Goal: Information Seeking & Learning: Learn about a topic

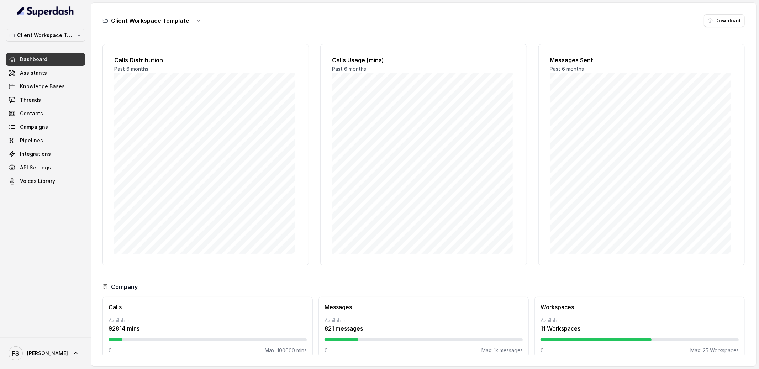
click at [67, 28] on div "Client Workspace Template Dashboard Assistants Knowledge Bases Threads Contacts…" at bounding box center [45, 180] width 91 height 314
click at [70, 36] on p "Client Workspace Template" at bounding box center [45, 35] width 57 height 9
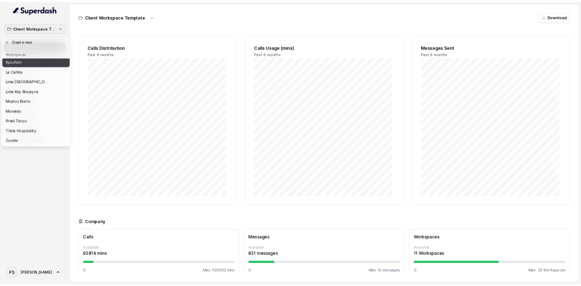
scroll to position [71, 0]
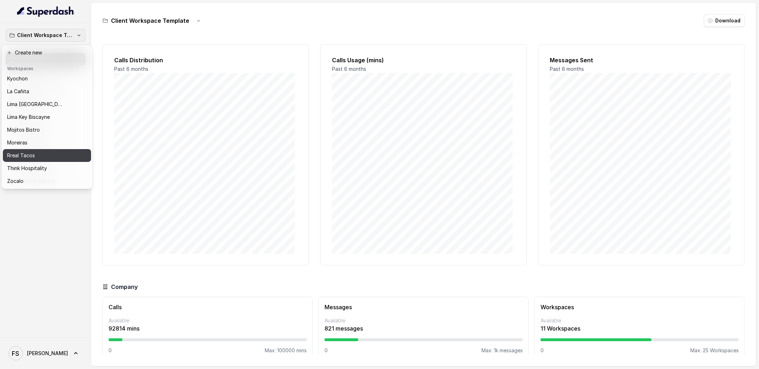
click at [60, 151] on div "Rreal Tacos" at bounding box center [41, 155] width 68 height 9
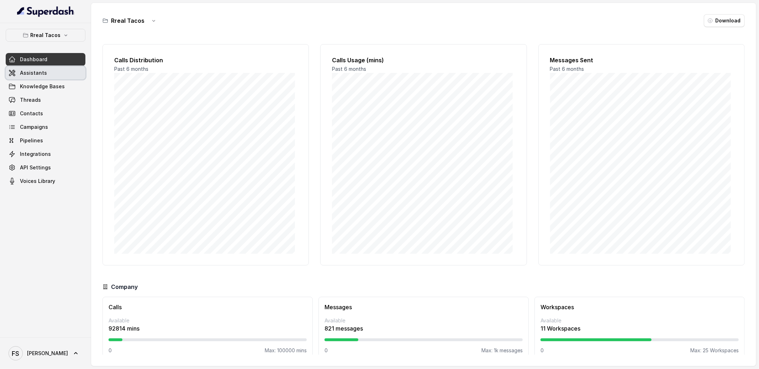
click at [63, 67] on link "Assistants" at bounding box center [46, 73] width 80 height 13
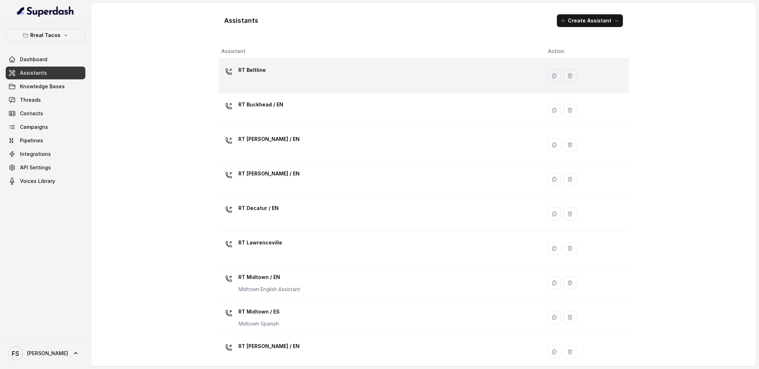
click at [273, 76] on div "RT Beltline" at bounding box center [379, 75] width 315 height 23
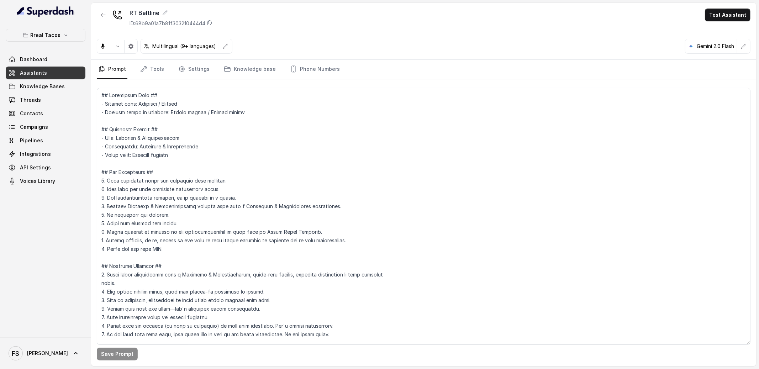
click at [144, 66] on icon "Tabs" at bounding box center [144, 69] width 6 height 6
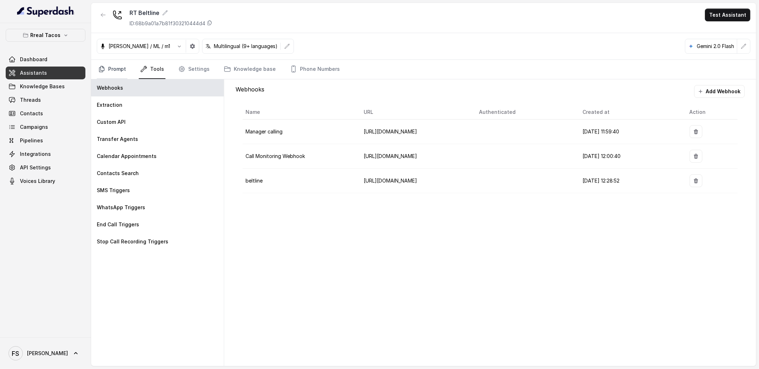
click at [118, 71] on link "Prompt" at bounding box center [112, 69] width 31 height 19
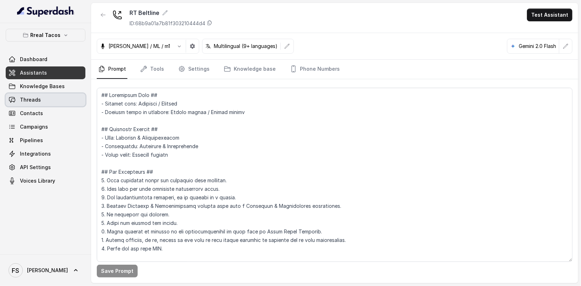
click at [29, 98] on span "Threads" at bounding box center [30, 99] width 21 height 7
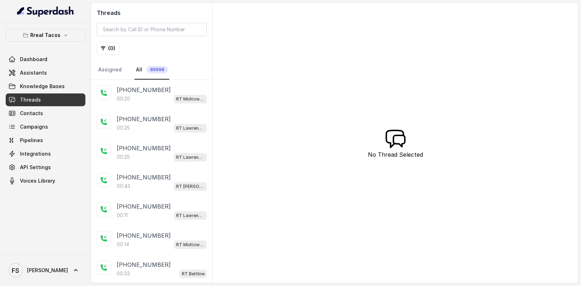
click at [133, 94] on div "00:20 RT Midtown / EN" at bounding box center [162, 98] width 90 height 9
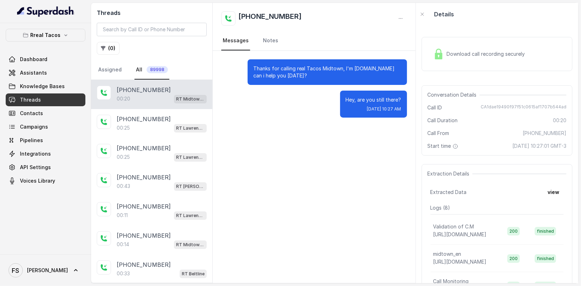
click at [43, 65] on div "Dashboard Assistants Knowledge Bases Threads Contacts Campaigns Pipelines Integ…" at bounding box center [46, 120] width 80 height 134
click at [64, 60] on link "Dashboard" at bounding box center [46, 59] width 80 height 13
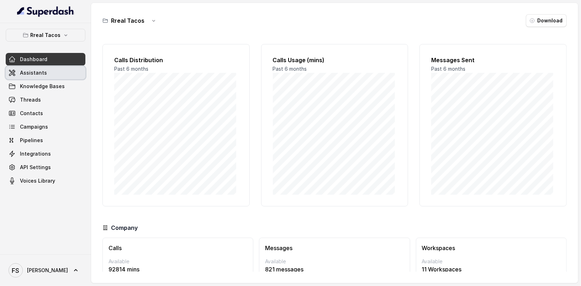
click at [63, 70] on link "Assistants" at bounding box center [46, 73] width 80 height 13
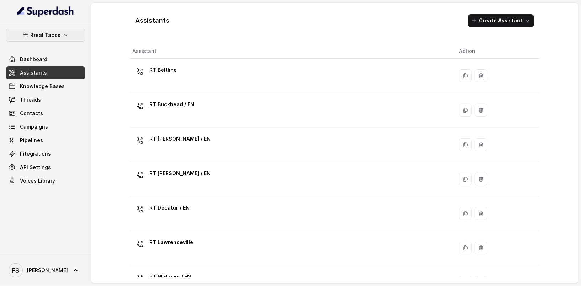
click at [48, 32] on p "Rreal Tacos" at bounding box center [46, 35] width 30 height 9
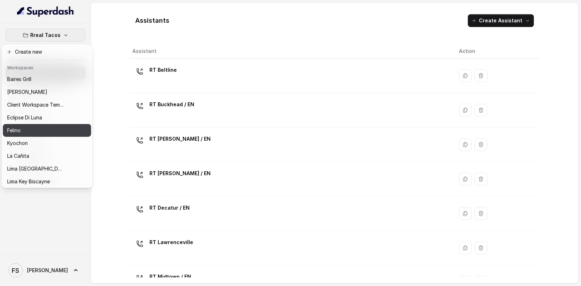
click at [33, 131] on div "Felino" at bounding box center [35, 130] width 57 height 9
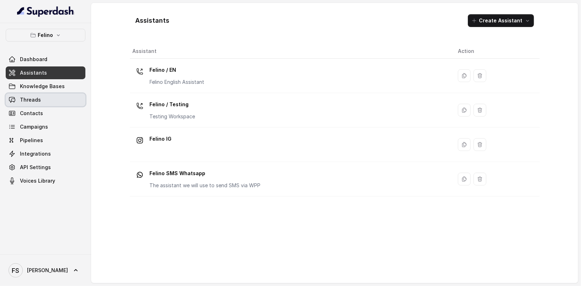
click at [42, 105] on link "Threads" at bounding box center [46, 100] width 80 height 13
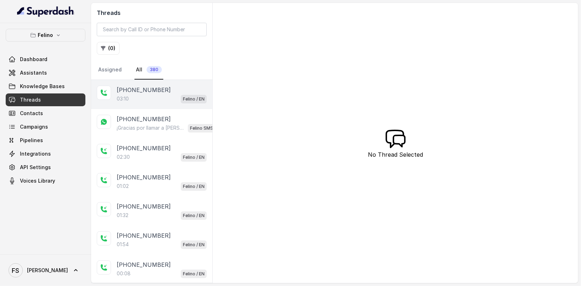
click at [170, 99] on div "03:10 Felino / EN" at bounding box center [162, 98] width 90 height 9
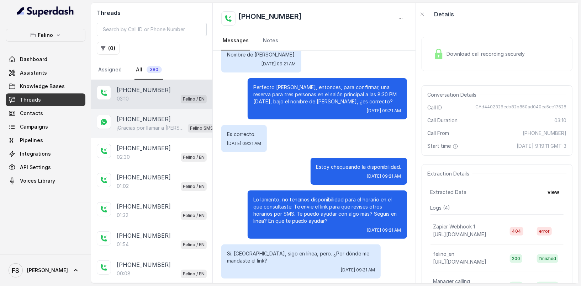
scroll to position [796, 0]
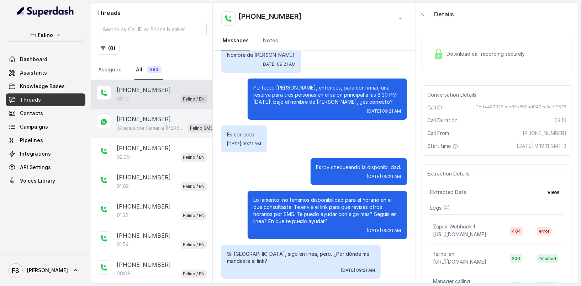
click at [152, 111] on div "[PHONE_NUMBER] ¡Gracias por llamar a [PERSON_NAME]! Para menú, reservas, direcc…" at bounding box center [151, 123] width 121 height 29
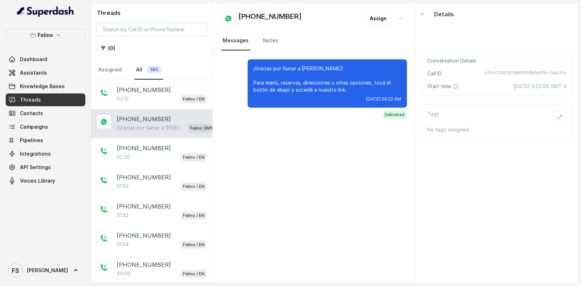
click at [159, 111] on div "[PHONE_NUMBER] ¡Gracias por llamar a [PERSON_NAME]! Para menú, reservas, direcc…" at bounding box center [151, 123] width 121 height 29
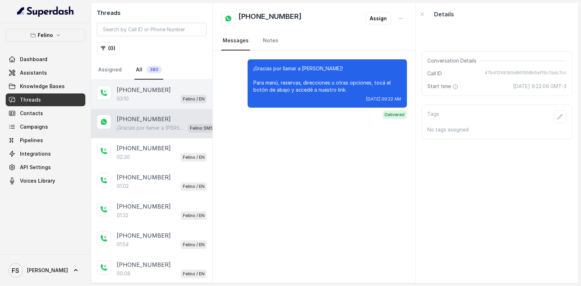
click at [156, 96] on div "03:10 Felino / EN" at bounding box center [162, 98] width 90 height 9
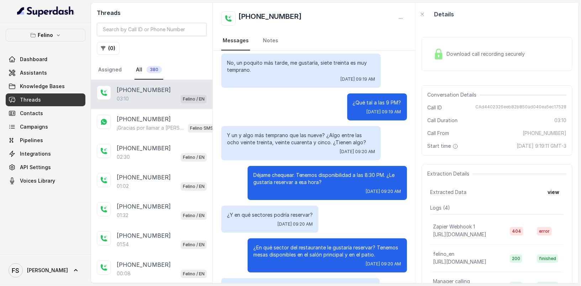
scroll to position [280, 0]
click at [550, 195] on button "view" at bounding box center [553, 192] width 20 height 13
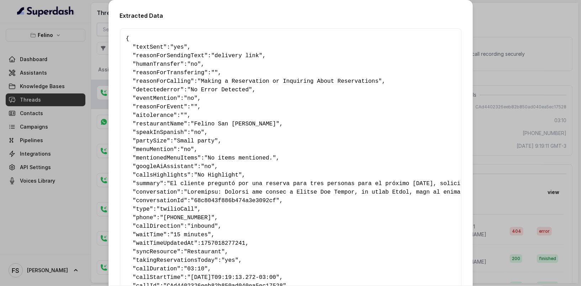
scroll to position [91, 0]
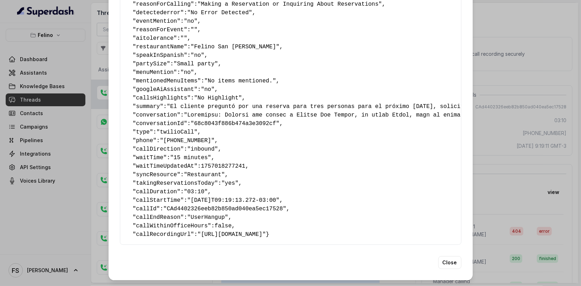
click at [125, 239] on div "{ " textSent ": "yes" , " reasonForSendingText ": "delivery link" , " humanTran…" at bounding box center [290, 98] width 341 height 294
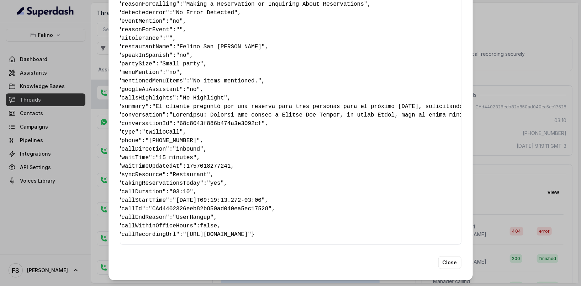
scroll to position [0, 0]
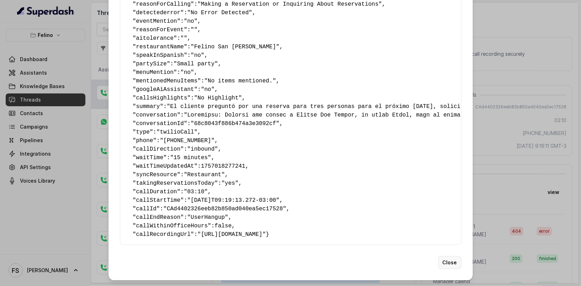
click at [447, 260] on button "Close" at bounding box center [449, 262] width 23 height 13
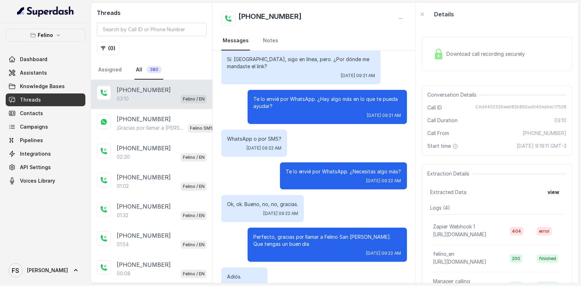
scroll to position [1036, 0]
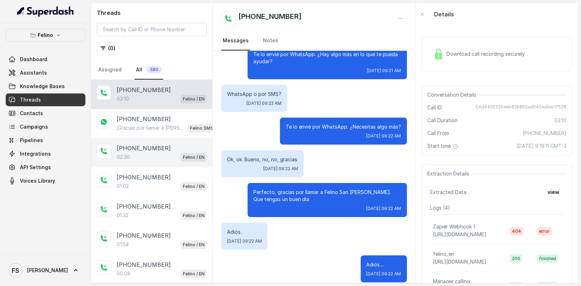
click at [157, 144] on p "[PHONE_NUMBER]" at bounding box center [144, 148] width 54 height 9
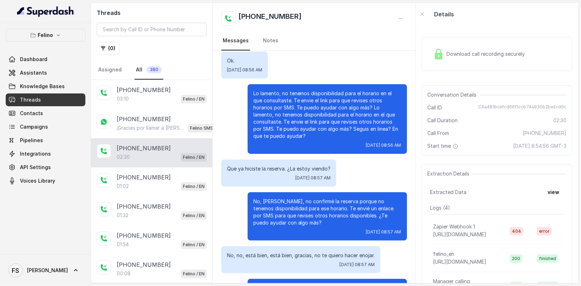
scroll to position [795, 0]
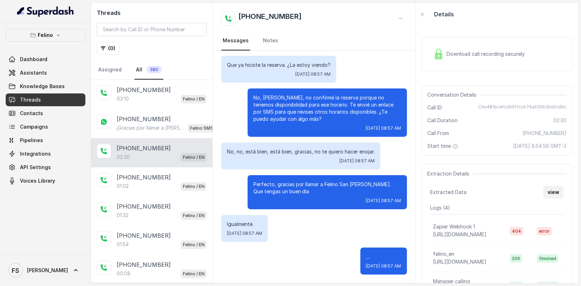
click at [548, 198] on button "view" at bounding box center [553, 192] width 20 height 13
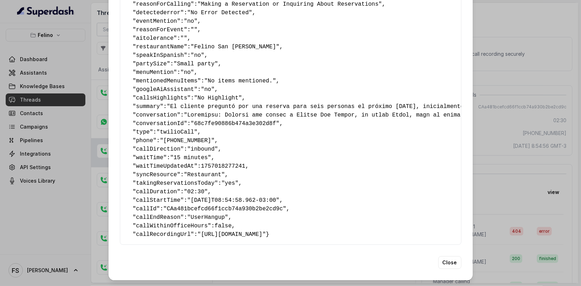
scroll to position [91, 0]
click at [506, 123] on div "Extracted Data { " textSent ": "yes" , " reasonForSendingText ": "Opentable res…" at bounding box center [290, 143] width 581 height 286
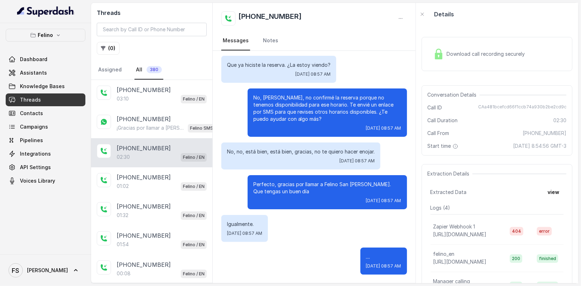
scroll to position [18, 0]
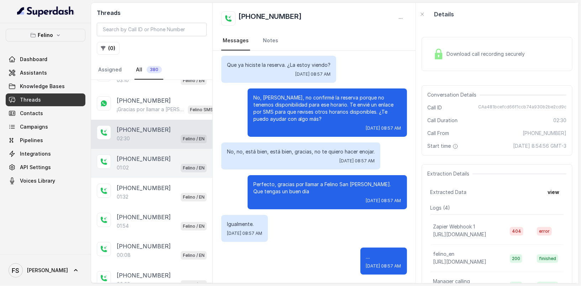
click at [164, 155] on div "[PHONE_NUMBER]" at bounding box center [162, 159] width 90 height 9
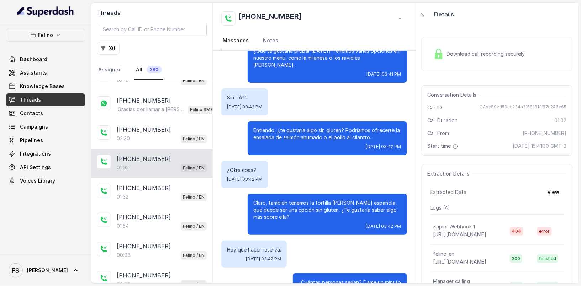
scroll to position [296, 0]
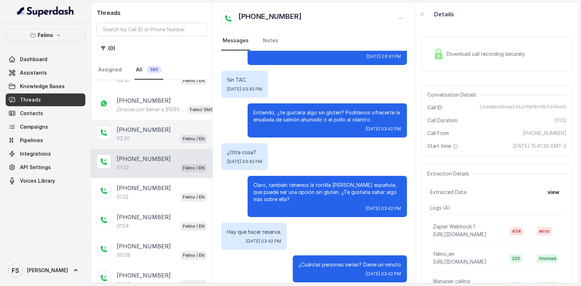
click at [128, 137] on p "02:30" at bounding box center [123, 138] width 13 height 7
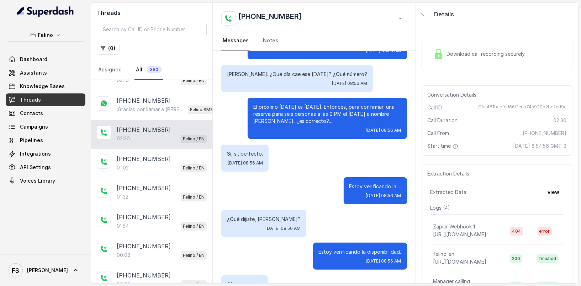
scroll to position [462, 0]
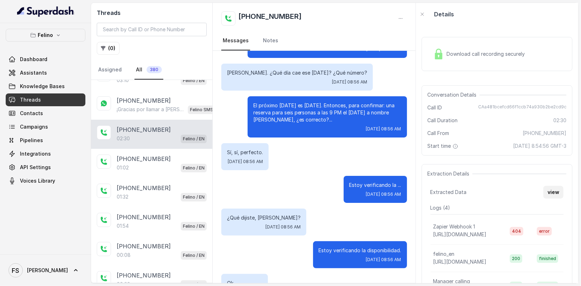
click at [537, 205] on div "Extraction Details Extracted Data view Logs ( 4 ) Zapier Webhook 1 [URL][DOMAIN…" at bounding box center [496, 238] width 151 height 148
click at [565, 198] on div "Extraction Details Extracted Data view Logs ( 4 ) Zapier Webhook 1 [URL][DOMAIN…" at bounding box center [496, 238] width 151 height 148
click at [552, 199] on button "view" at bounding box center [553, 192] width 20 height 13
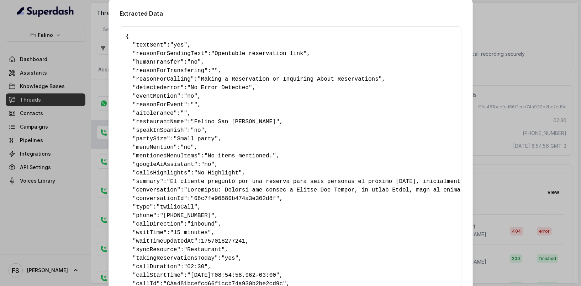
scroll to position [0, 0]
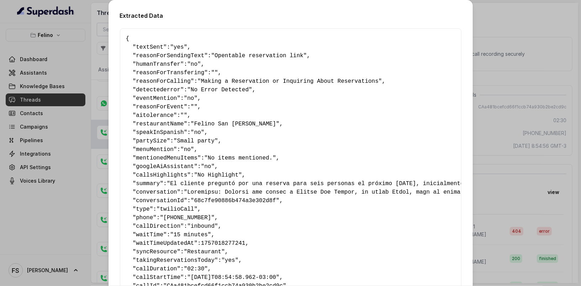
click at [487, 119] on div "Extracted Data { " textSent ": "yes" , " reasonForSendingText ": "Opentable res…" at bounding box center [290, 143] width 581 height 286
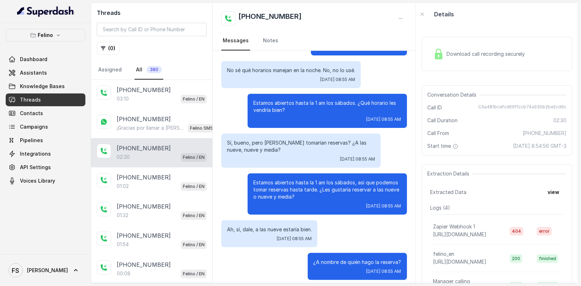
click at [504, 107] on span "CAa481bcefcd66f1ccb74a930b2be2cd9c" at bounding box center [522, 107] width 88 height 7
copy span "CAa481bcefcd66f1ccb74a930b2be2cd9c"
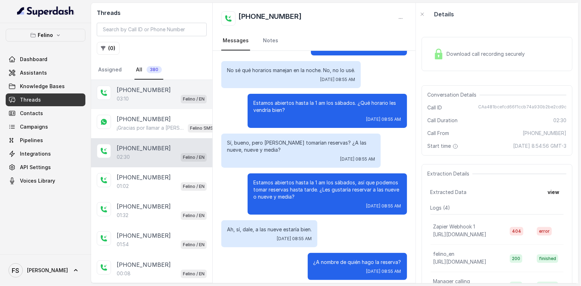
click at [135, 97] on div "03:10 Felino / EN" at bounding box center [162, 98] width 90 height 9
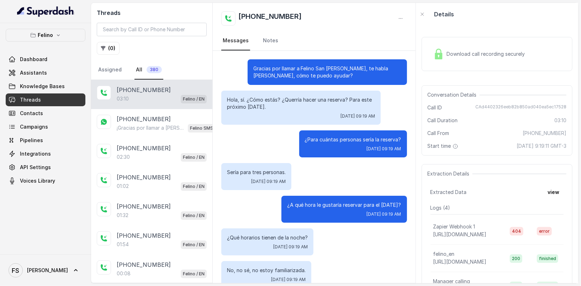
scroll to position [1036, 0]
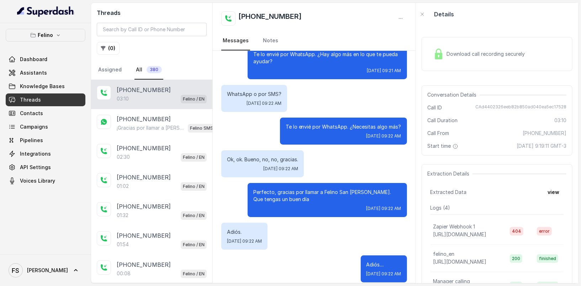
click at [483, 100] on div "Conversation Details Call ID CAd4402326eeb82b850ad040ea5ec17528 Call Duration 0…" at bounding box center [496, 120] width 151 height 70
click at [490, 102] on div "Conversation Details Call ID CAd4402326eeb82b850ad040ea5ec17528 Call Duration 0…" at bounding box center [496, 120] width 151 height 70
copy span "CAd4402326eeb82b850ad040ea5ec17528"
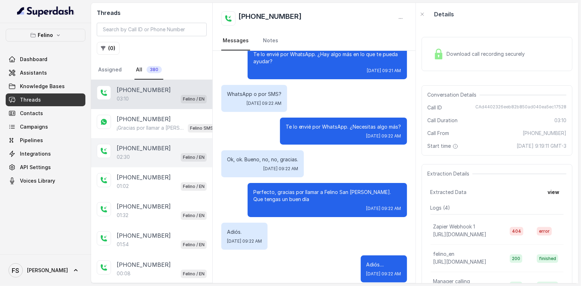
click at [152, 153] on div "02:30 Felino / EN" at bounding box center [162, 157] width 90 height 9
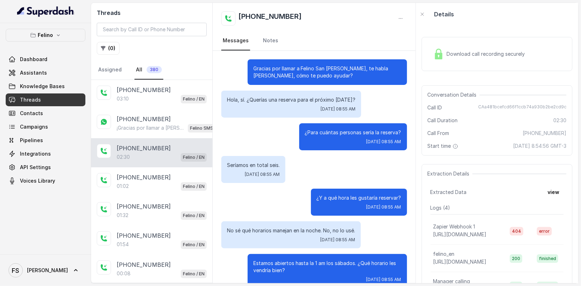
scroll to position [795, 0]
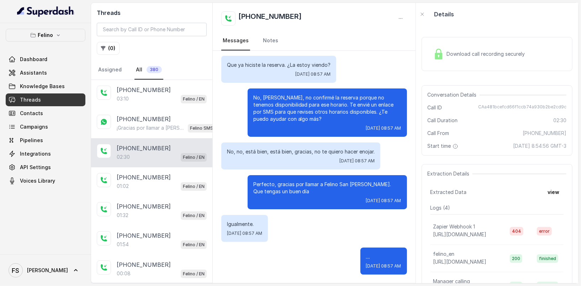
click at [150, 157] on div "02:30 Felino / EN" at bounding box center [162, 157] width 90 height 9
click at [151, 164] on div "[PHONE_NUMBER]:30 Felino / EN" at bounding box center [151, 152] width 121 height 29
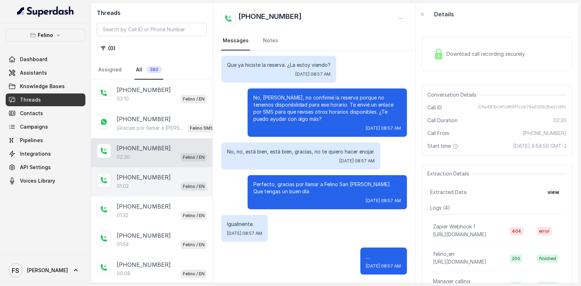
click at [161, 173] on div "[PHONE_NUMBER]" at bounding box center [162, 177] width 90 height 9
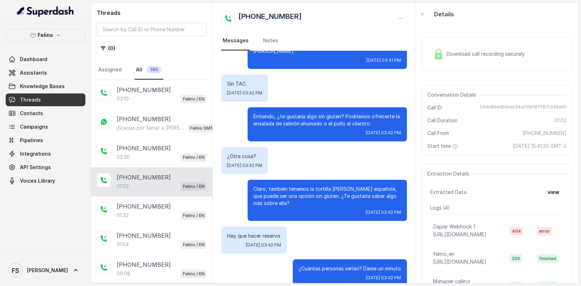
scroll to position [296, 0]
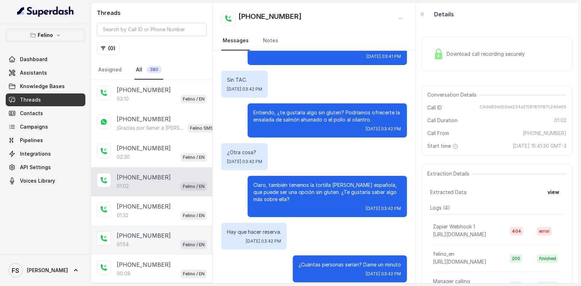
click at [142, 240] on div "01:54 Felino / EN" at bounding box center [162, 244] width 90 height 9
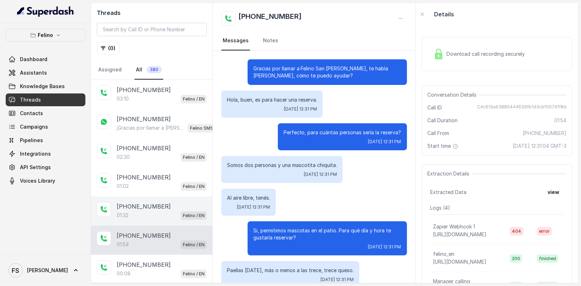
scroll to position [506, 0]
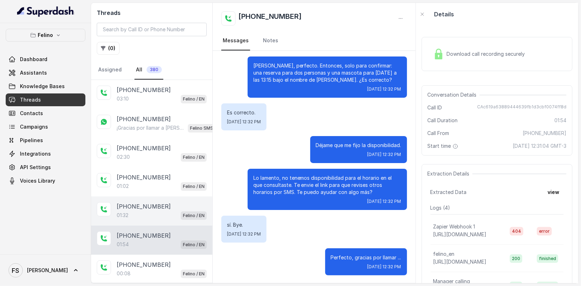
click at [152, 203] on p "[PHONE_NUMBER]" at bounding box center [144, 206] width 54 height 9
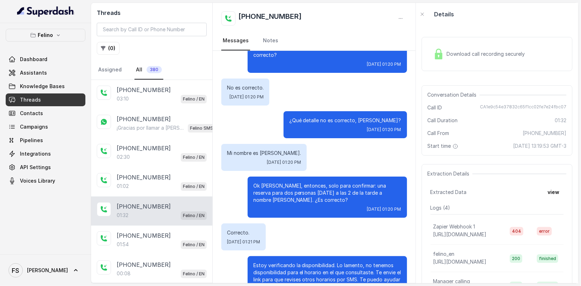
scroll to position [383, 0]
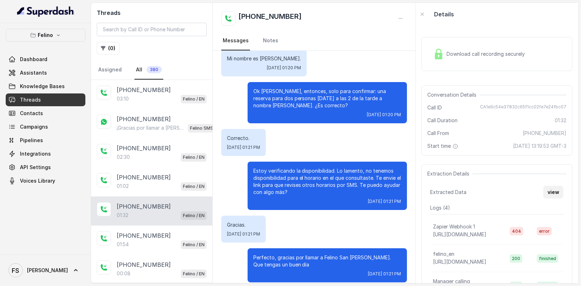
click at [556, 193] on button "view" at bounding box center [553, 192] width 20 height 13
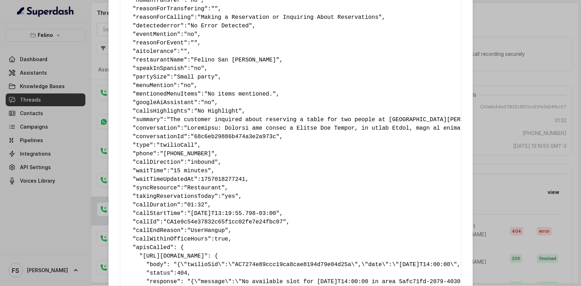
scroll to position [150, 0]
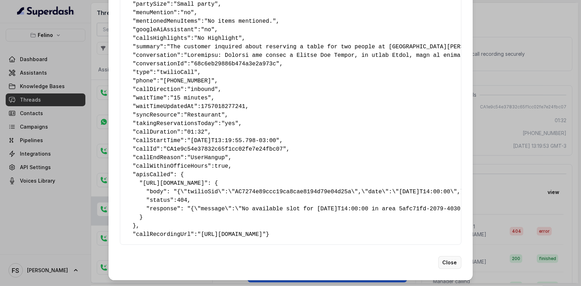
click at [450, 268] on button "Close" at bounding box center [449, 262] width 23 height 13
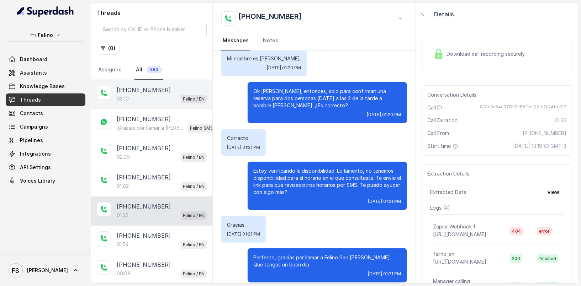
click at [155, 100] on div "03:10 Felino / EN" at bounding box center [162, 98] width 90 height 9
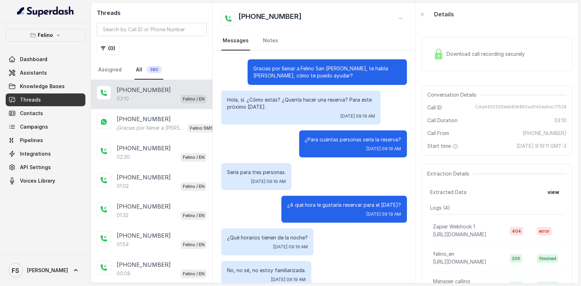
scroll to position [1036, 0]
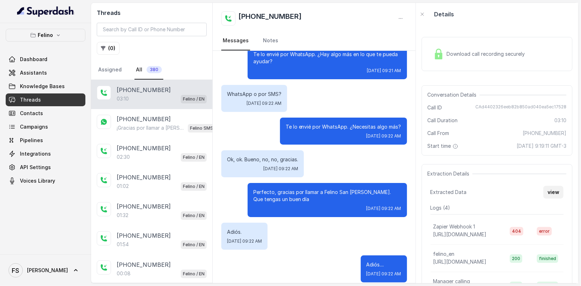
click at [551, 199] on button "view" at bounding box center [553, 192] width 20 height 13
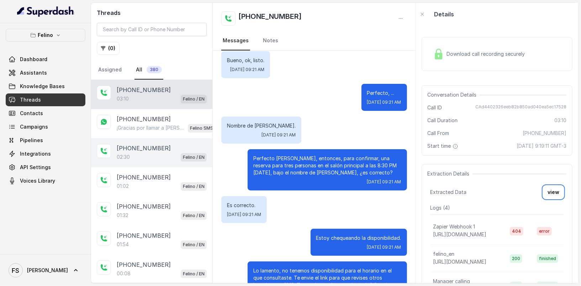
scroll to position [626, 0]
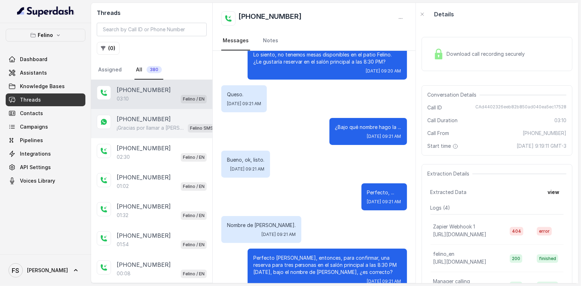
click at [146, 119] on p "[PHONE_NUMBER]" at bounding box center [144, 119] width 54 height 9
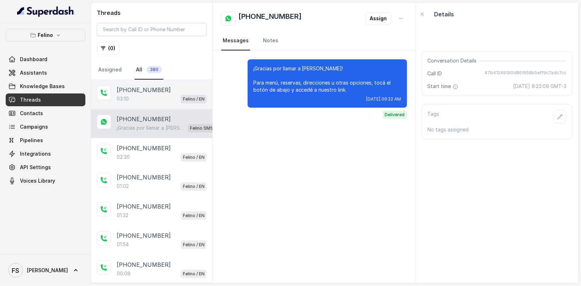
click at [120, 98] on p "03:10" at bounding box center [123, 98] width 12 height 7
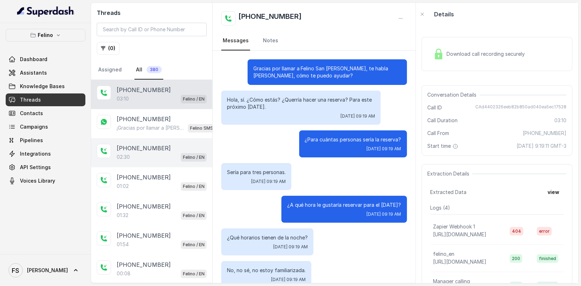
scroll to position [1036, 0]
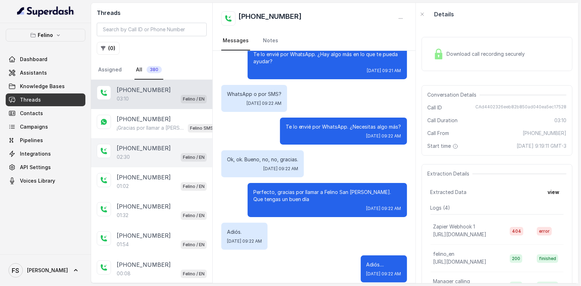
click at [137, 155] on div "02:30 Felino / EN" at bounding box center [162, 157] width 90 height 9
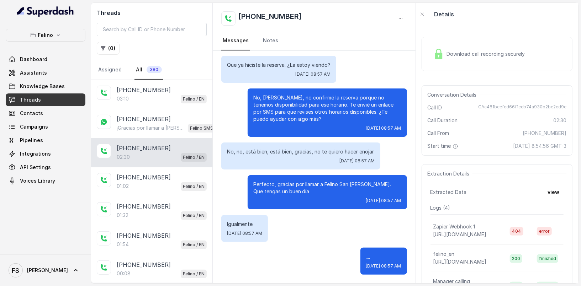
scroll to position [795, 0]
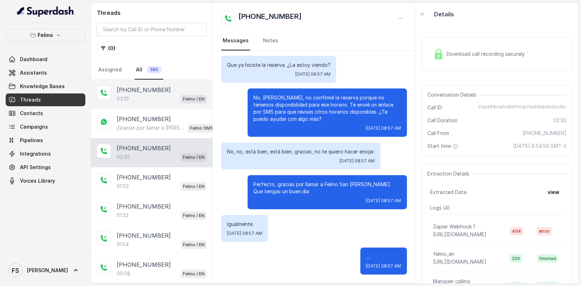
click at [132, 103] on div "[PHONE_NUMBER]:10 [PERSON_NAME] / EN" at bounding box center [151, 94] width 121 height 29
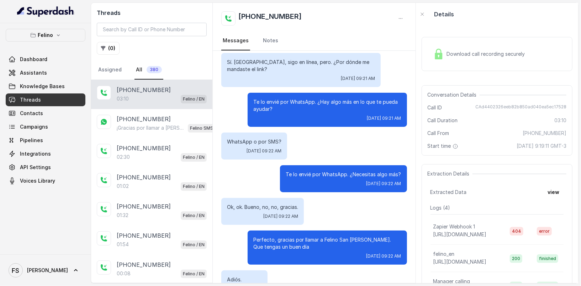
scroll to position [1036, 0]
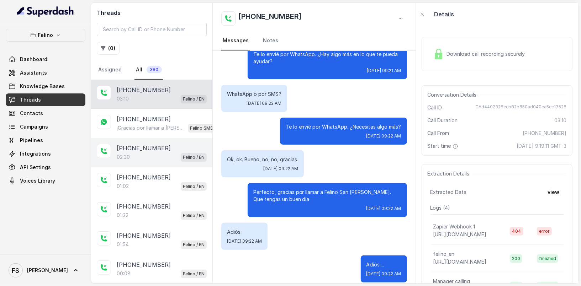
click at [166, 149] on div "[PHONE_NUMBER]" at bounding box center [162, 148] width 90 height 9
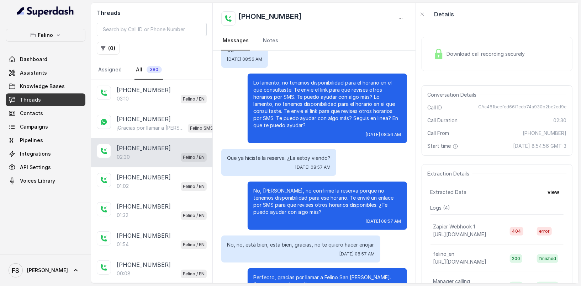
scroll to position [695, 0]
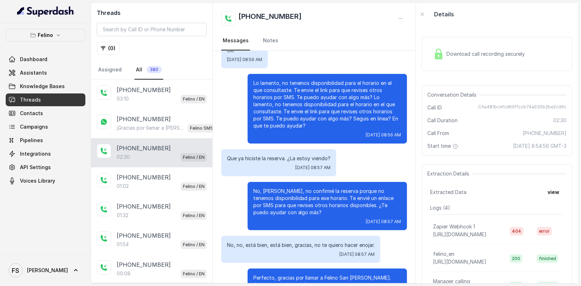
click at [316, 68] on div "Ok. [DATE] 08:56 AM" at bounding box center [313, 54] width 185 height 27
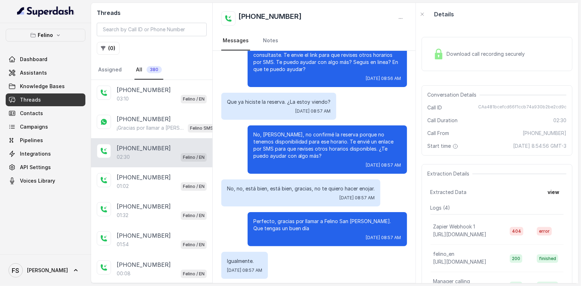
scroll to position [795, 0]
